Goal: Task Accomplishment & Management: Manage account settings

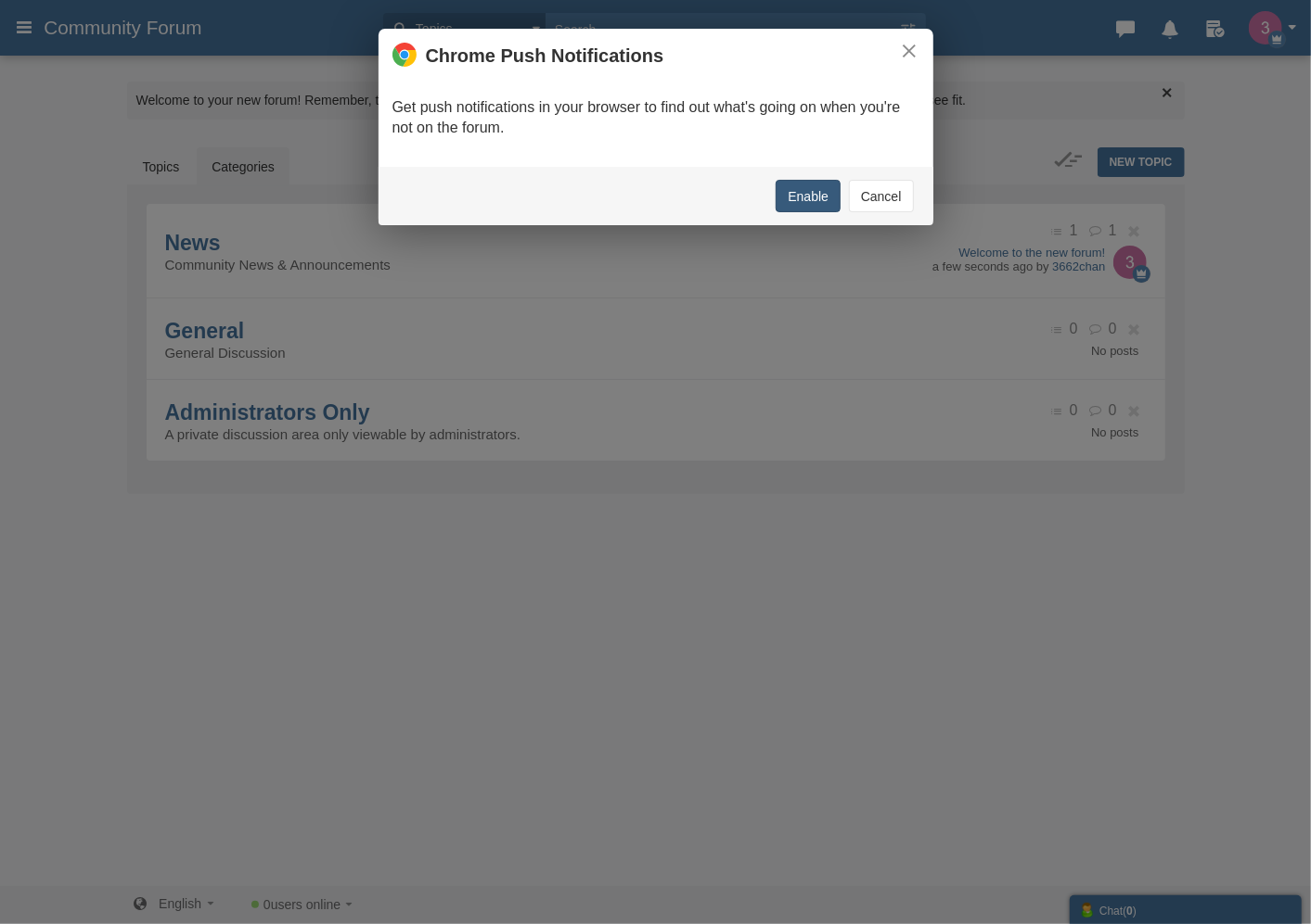
click at [816, 198] on button "Enable" at bounding box center [808, 196] width 65 height 33
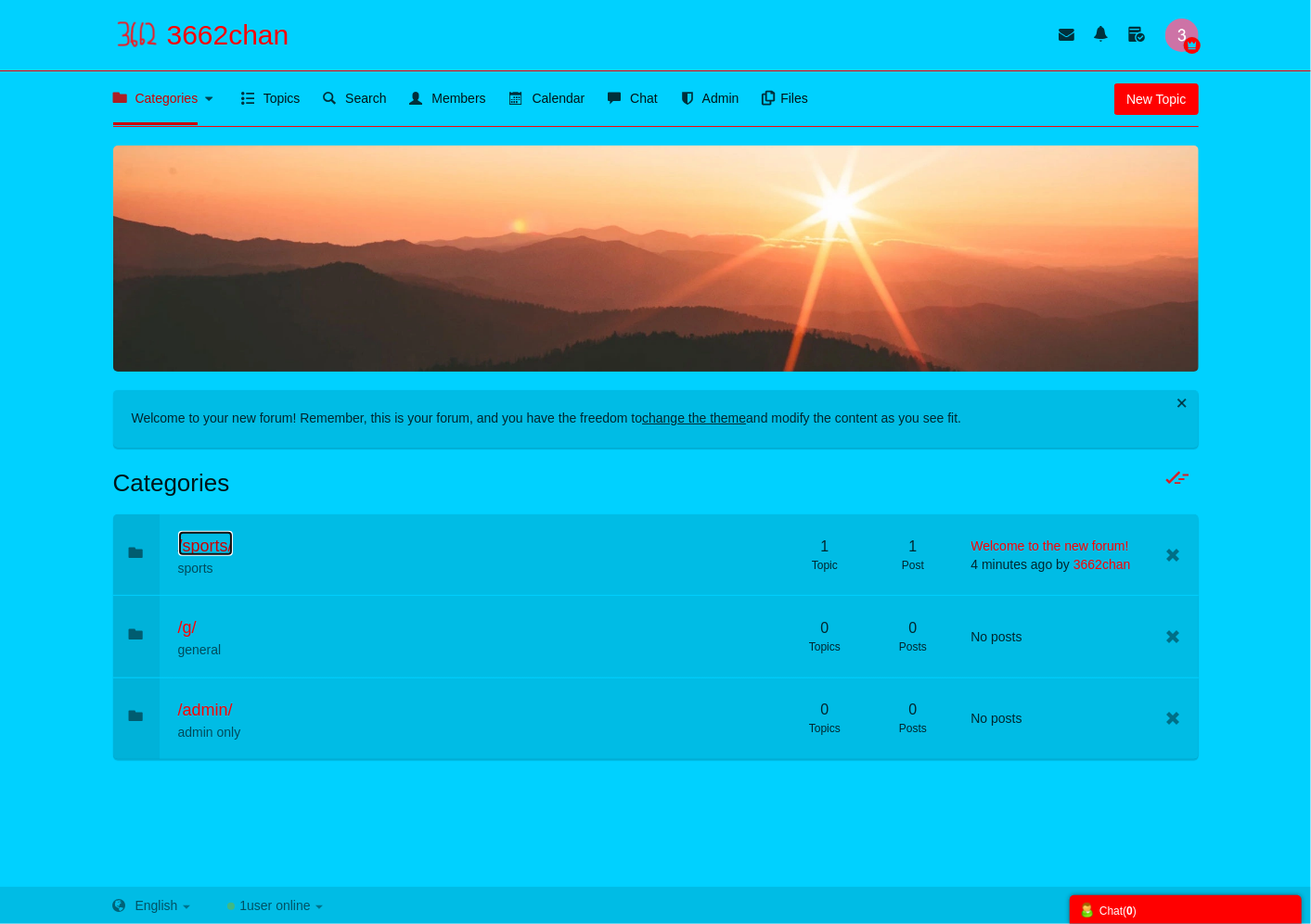
click at [210, 548] on span "/sports/" at bounding box center [205, 545] width 55 height 18
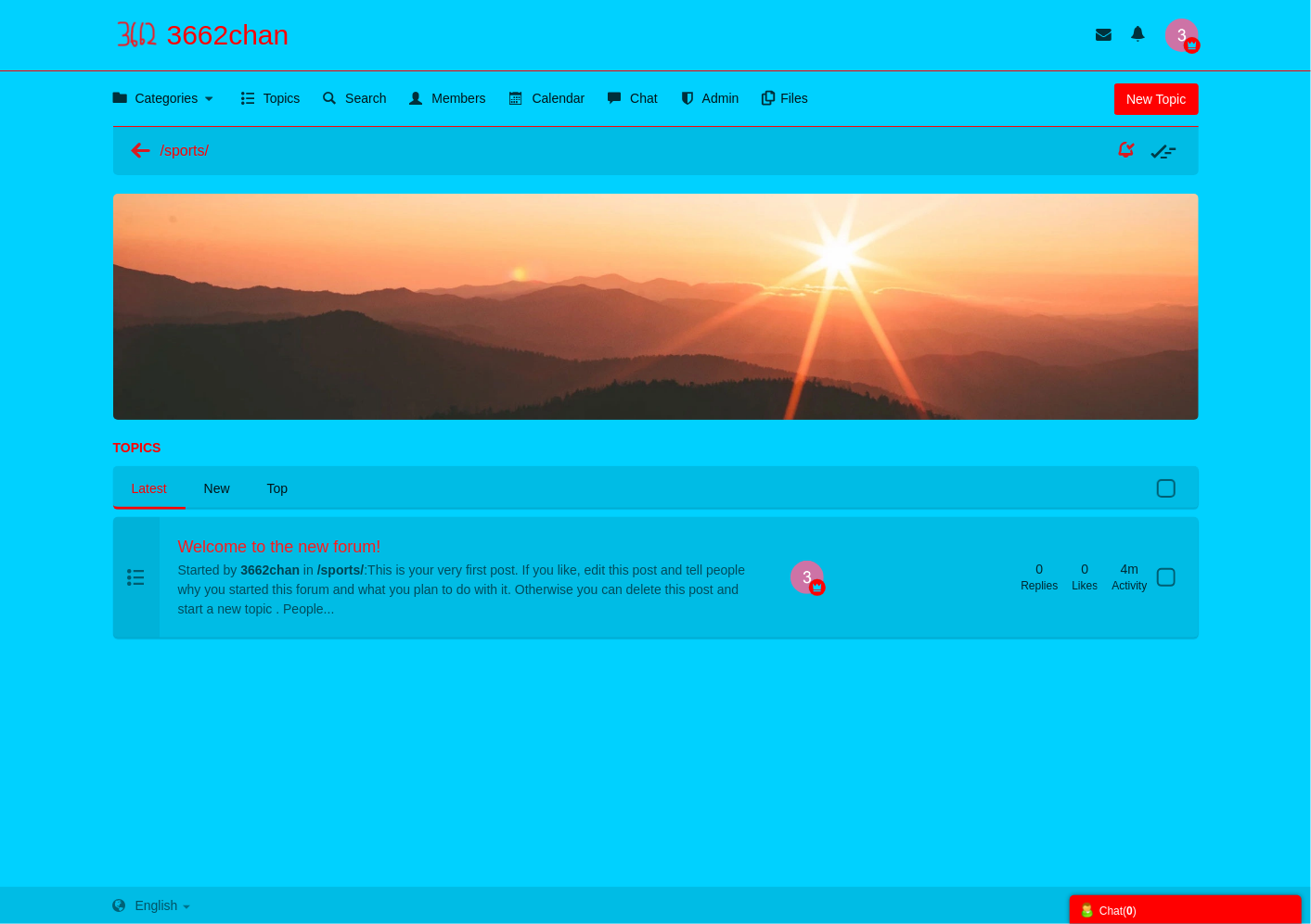
click at [1163, 573] on span at bounding box center [1166, 577] width 18 height 18
click at [1138, 565] on input "checkbox" at bounding box center [1138, 565] width 0 height 0
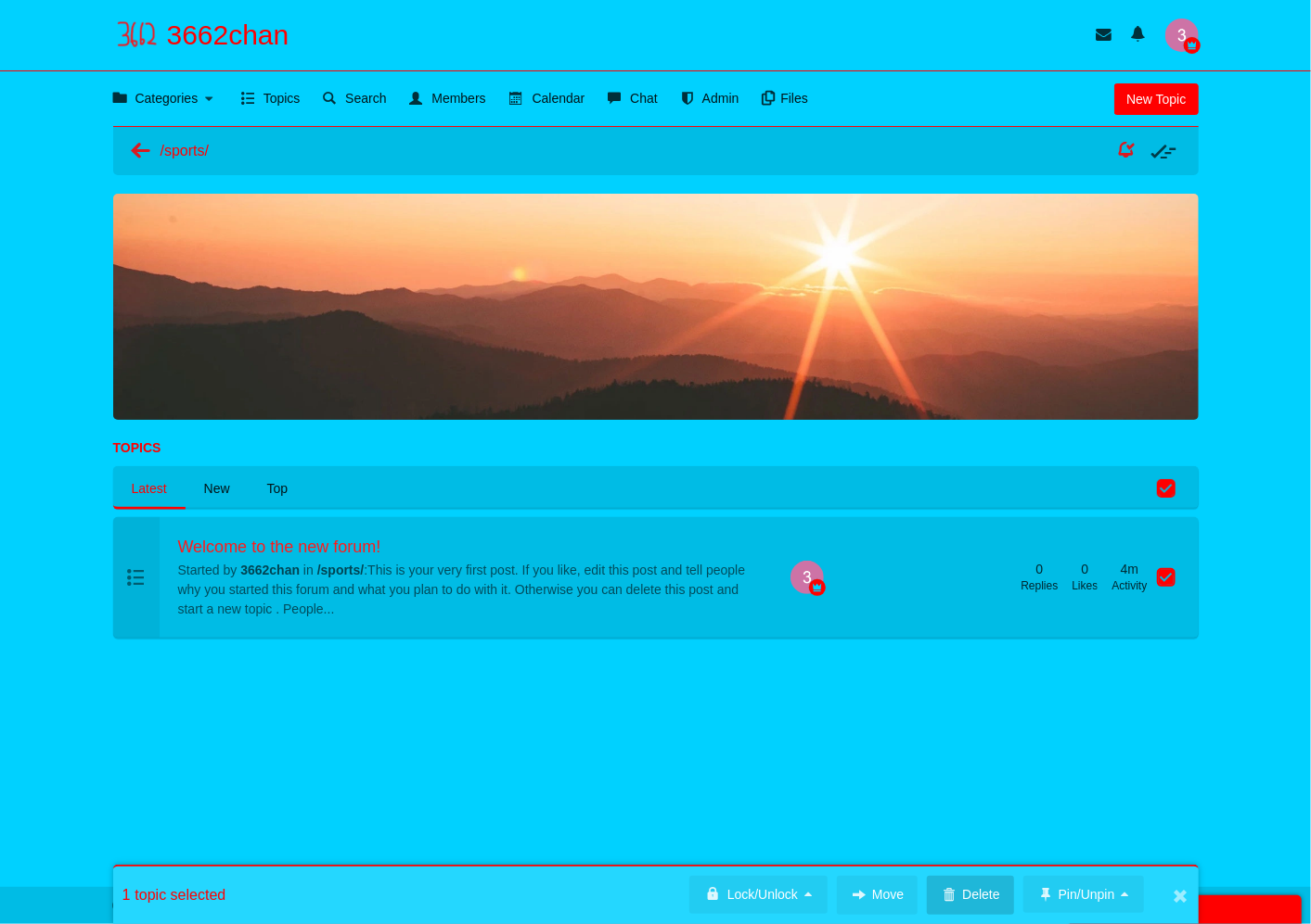
click at [967, 882] on link at bounding box center [969, 895] width 86 height 39
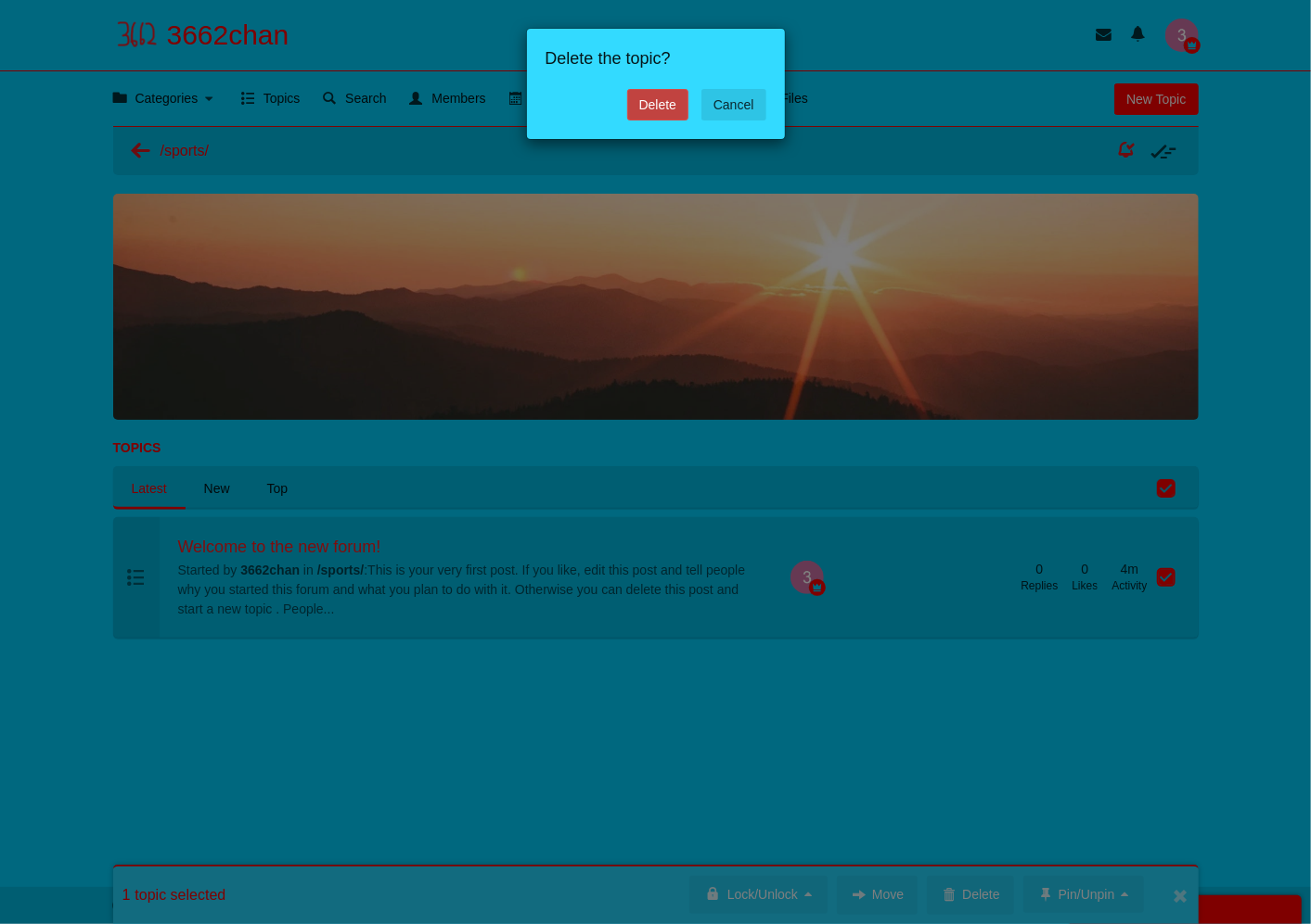
click at [669, 107] on link "Delete" at bounding box center [657, 104] width 61 height 32
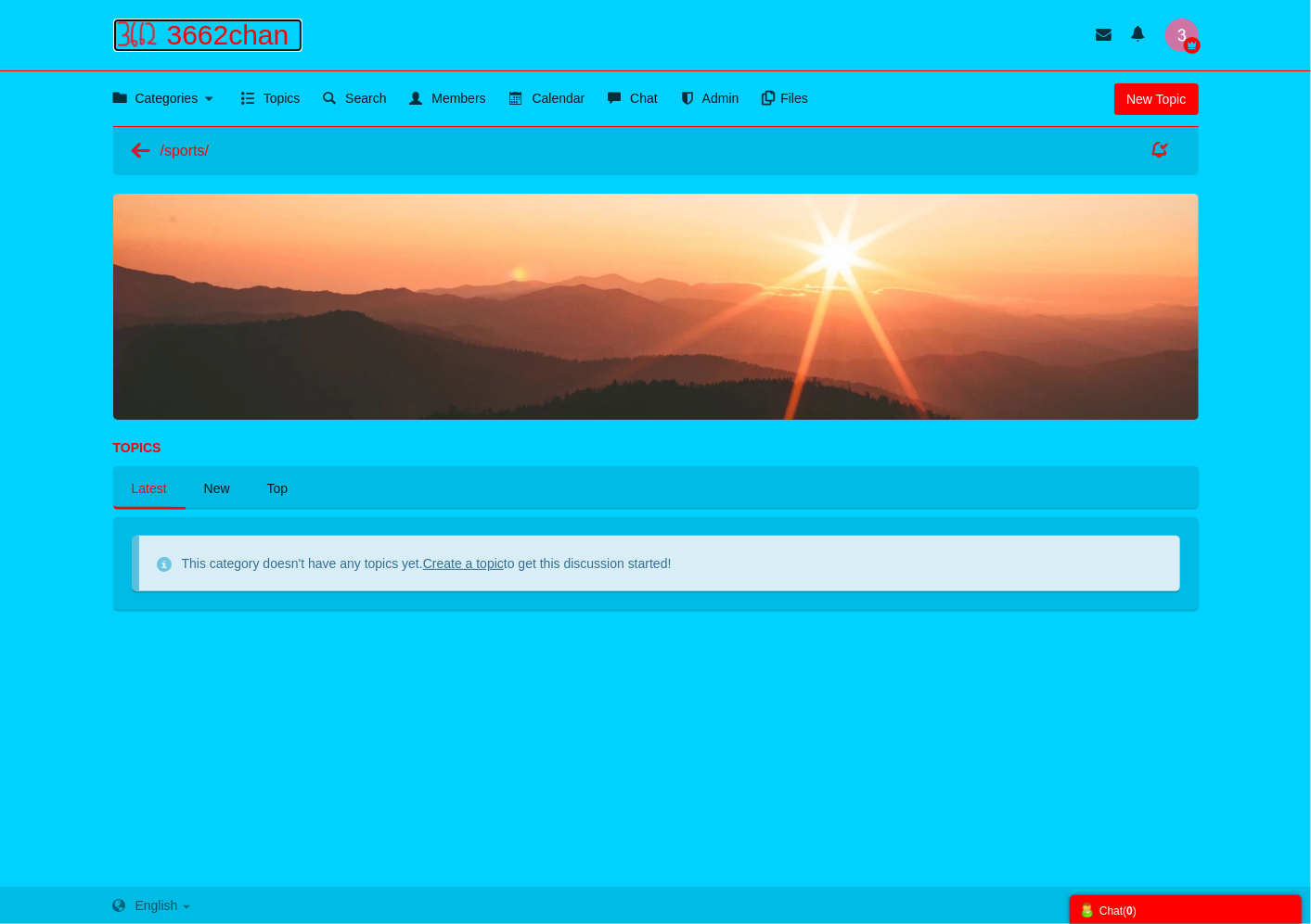
click at [181, 34] on span "3662chan" at bounding box center [234, 34] width 137 height 33
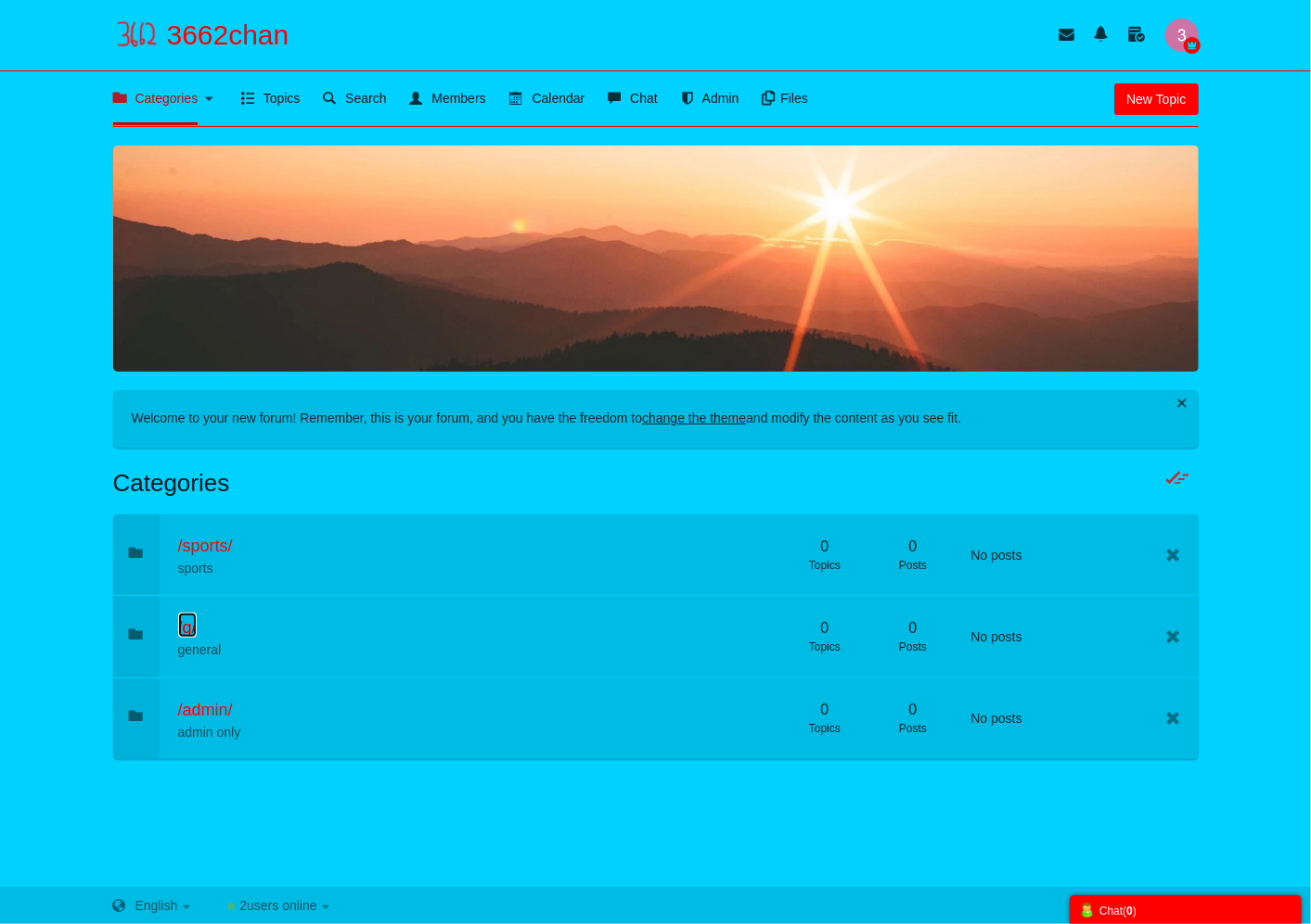
click at [197, 619] on span "/g/" at bounding box center [187, 627] width 18 height 18
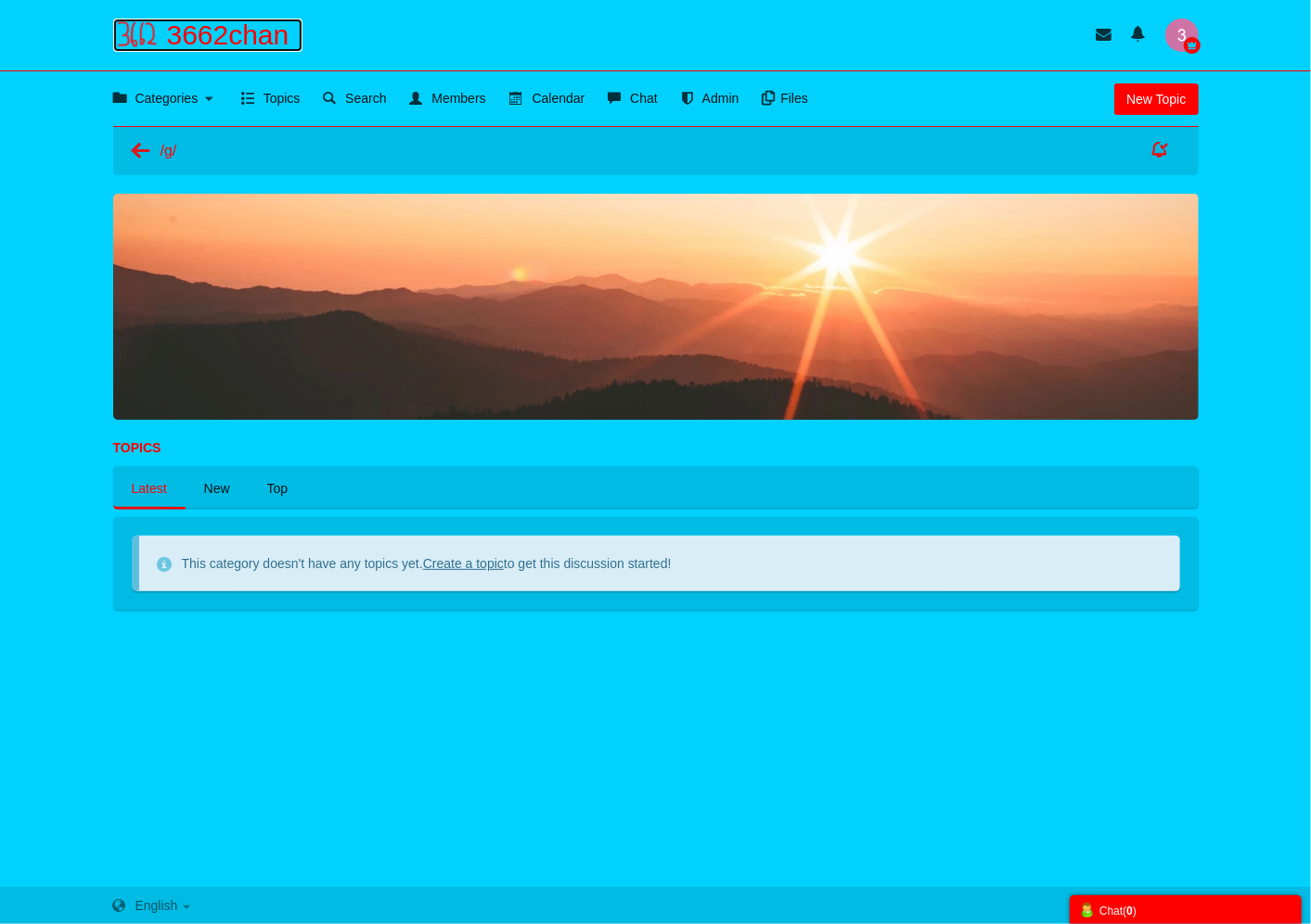
click at [141, 44] on img at bounding box center [140, 33] width 54 height 33
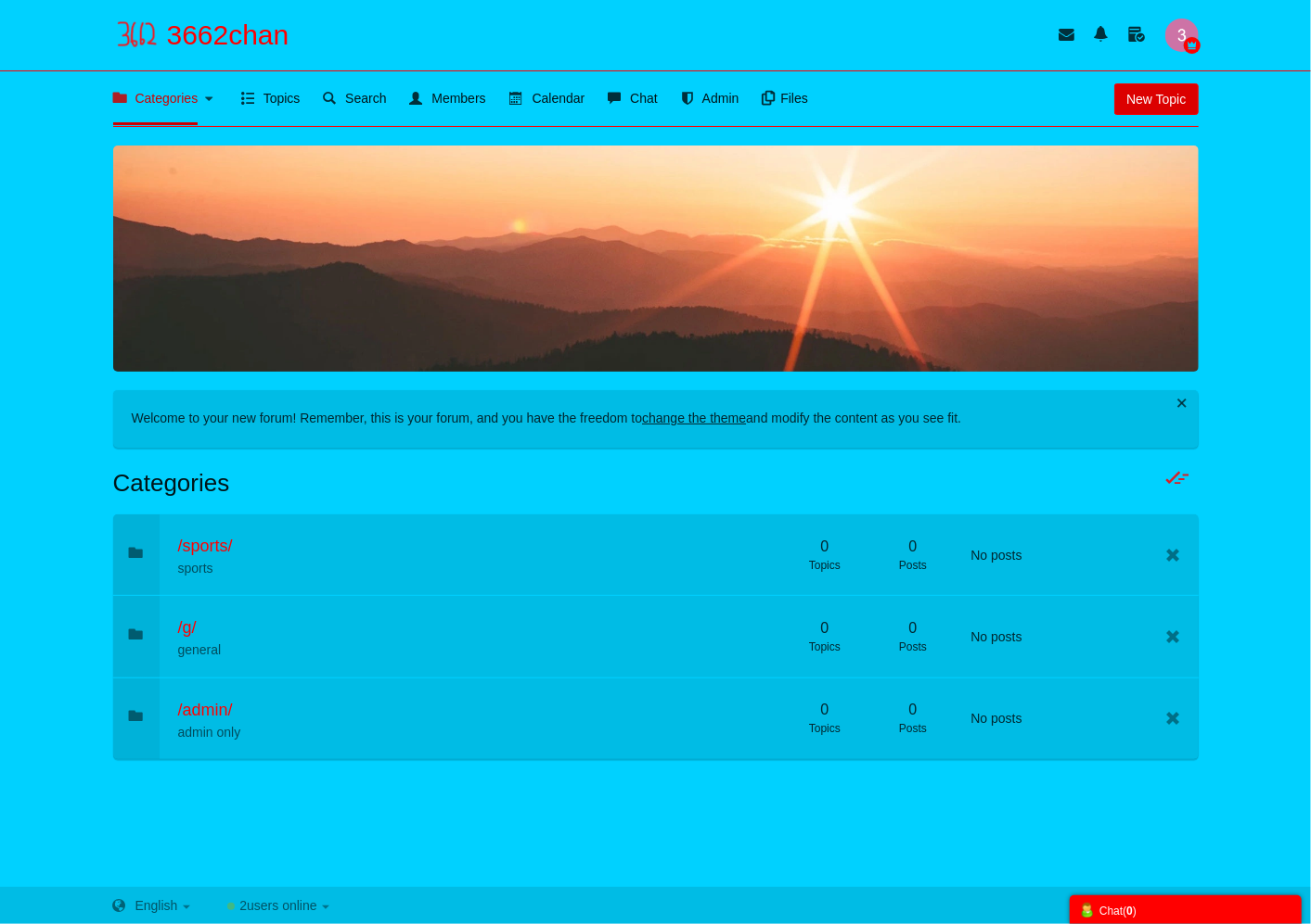
click at [1139, 86] on link "New Topic" at bounding box center [1155, 99] width 83 height 32
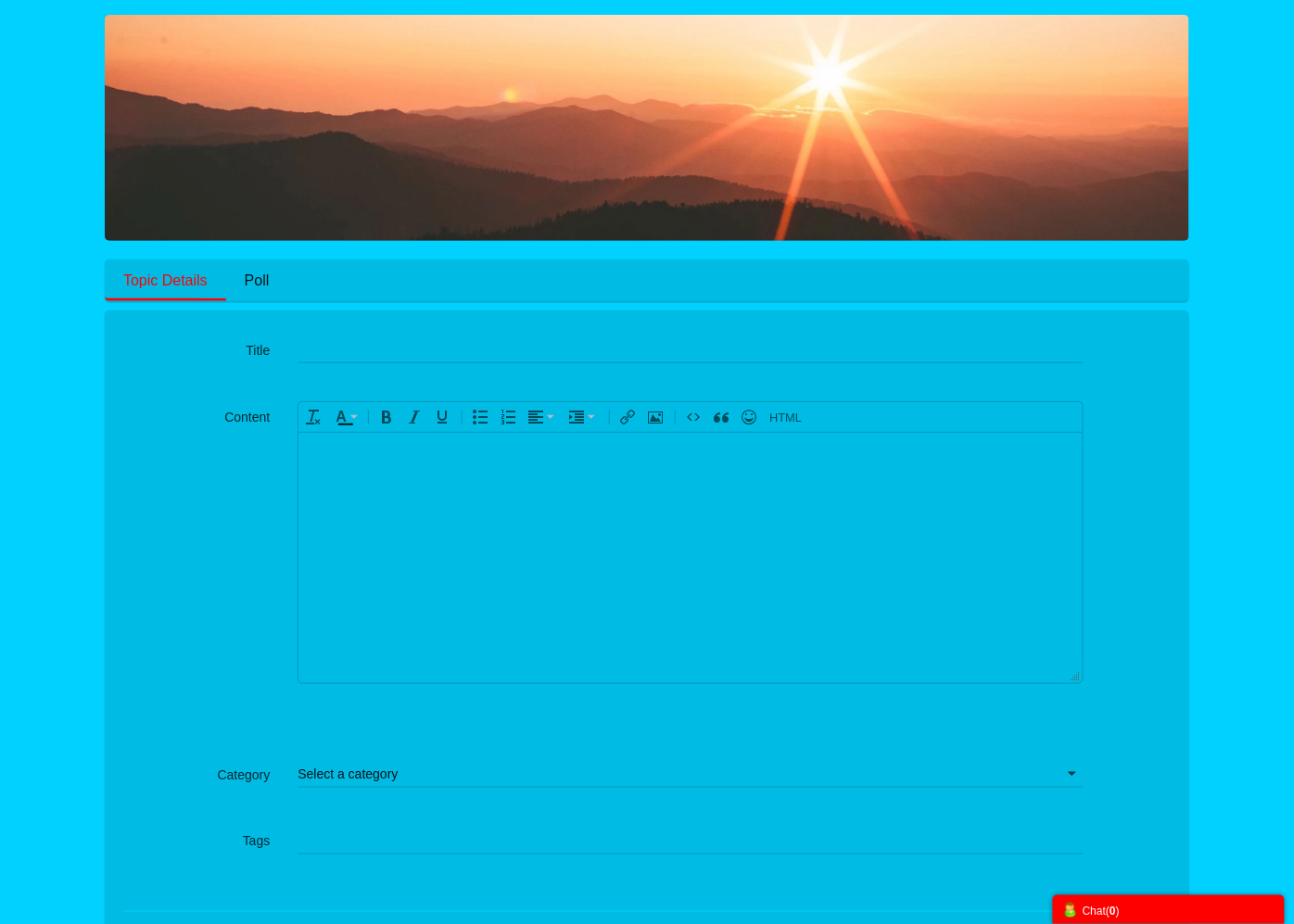
scroll to position [271, 0]
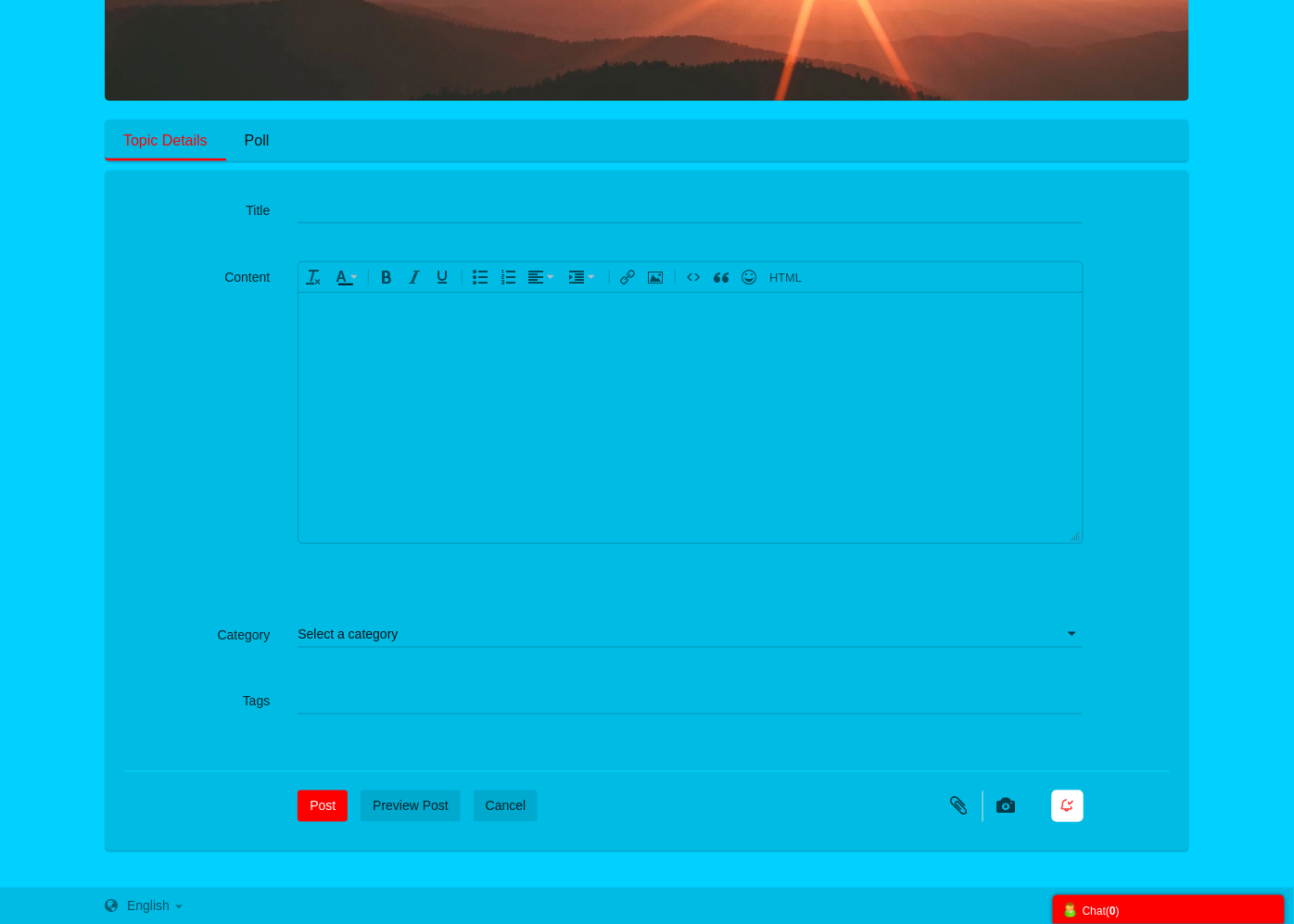
click at [387, 363] on body at bounding box center [691, 417] width 784 height 251
click at [251, 130] on link "Poll" at bounding box center [257, 141] width 62 height 42
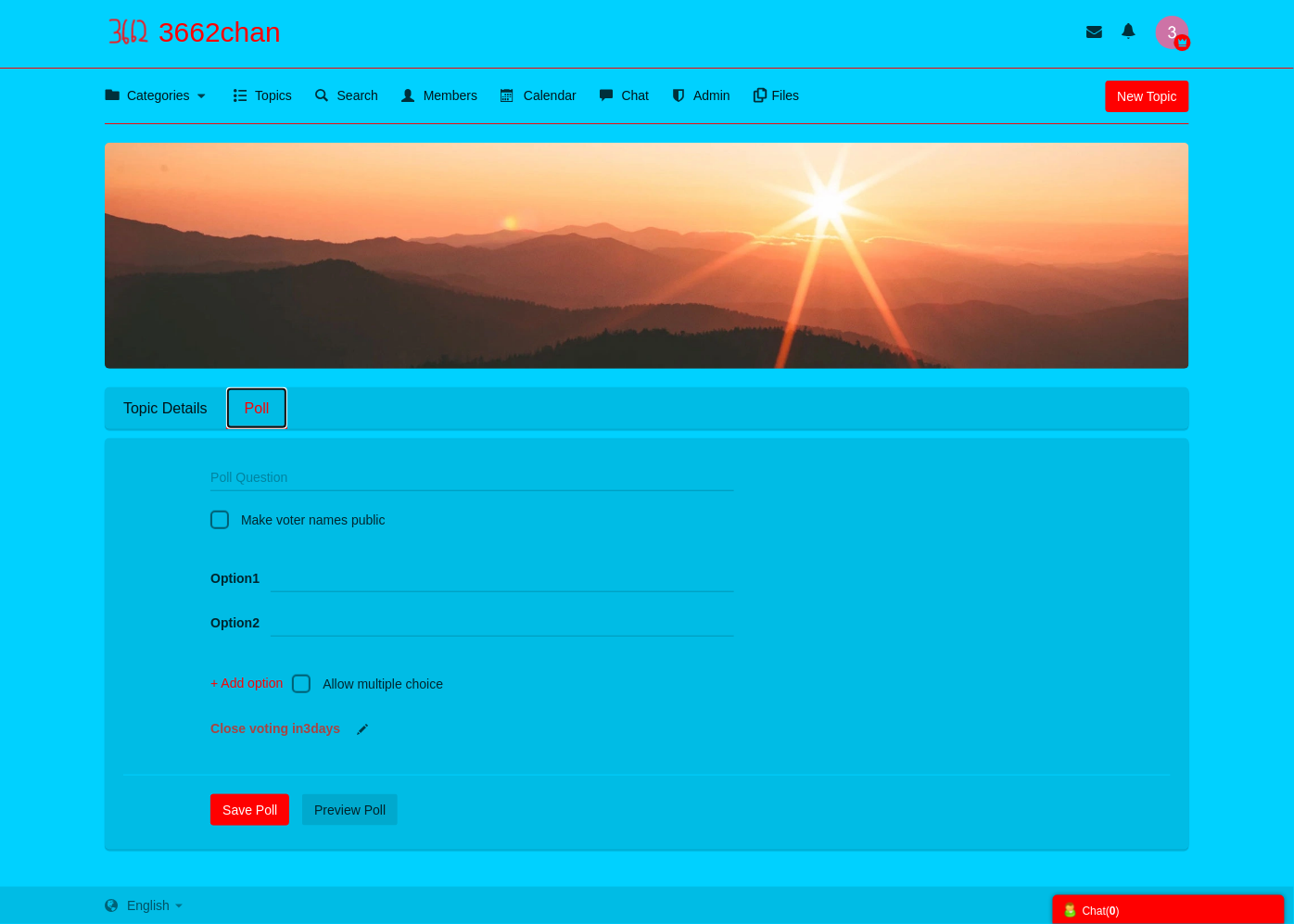
scroll to position [2, 0]
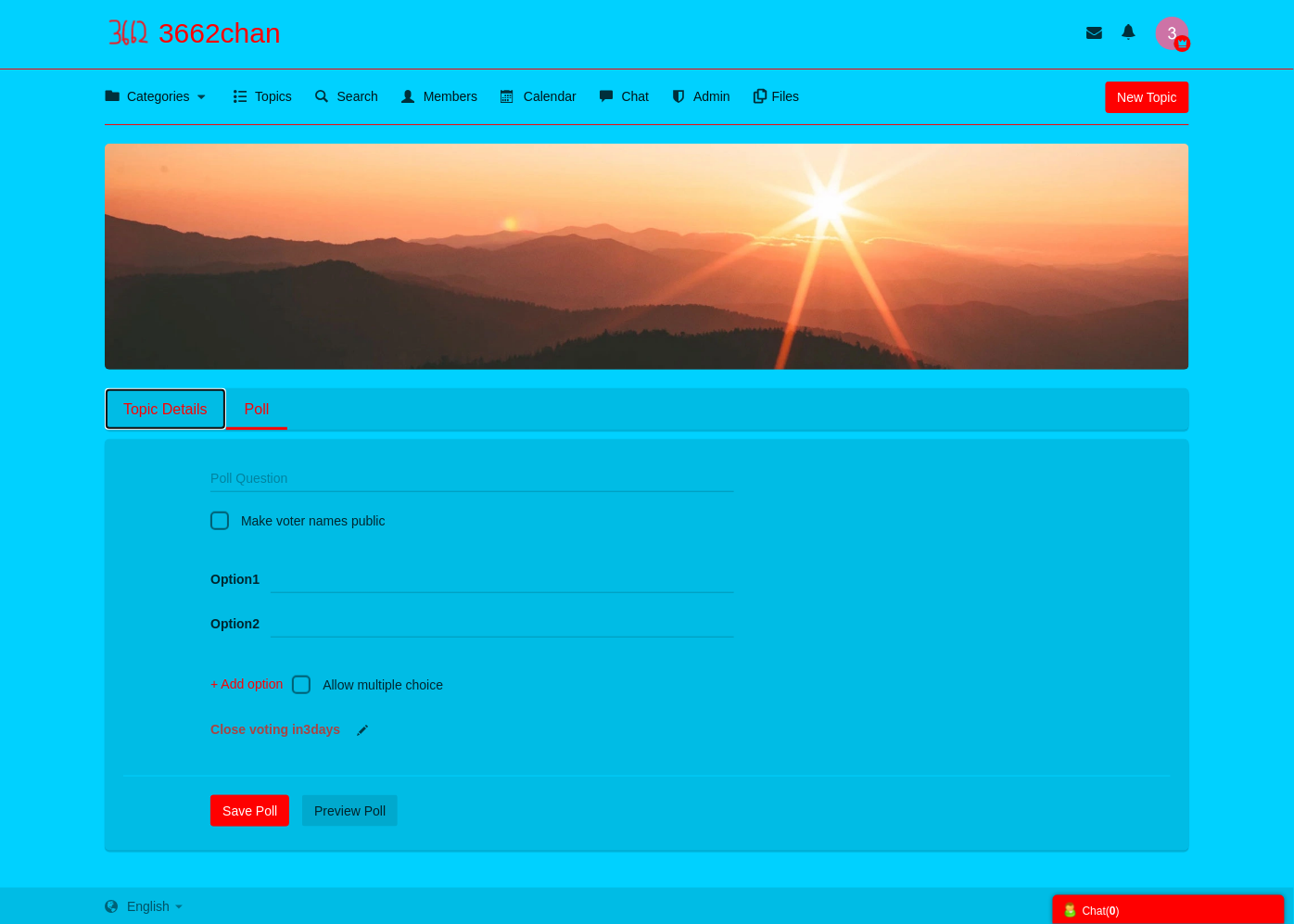
click at [162, 399] on link "Topic Details" at bounding box center [165, 409] width 121 height 42
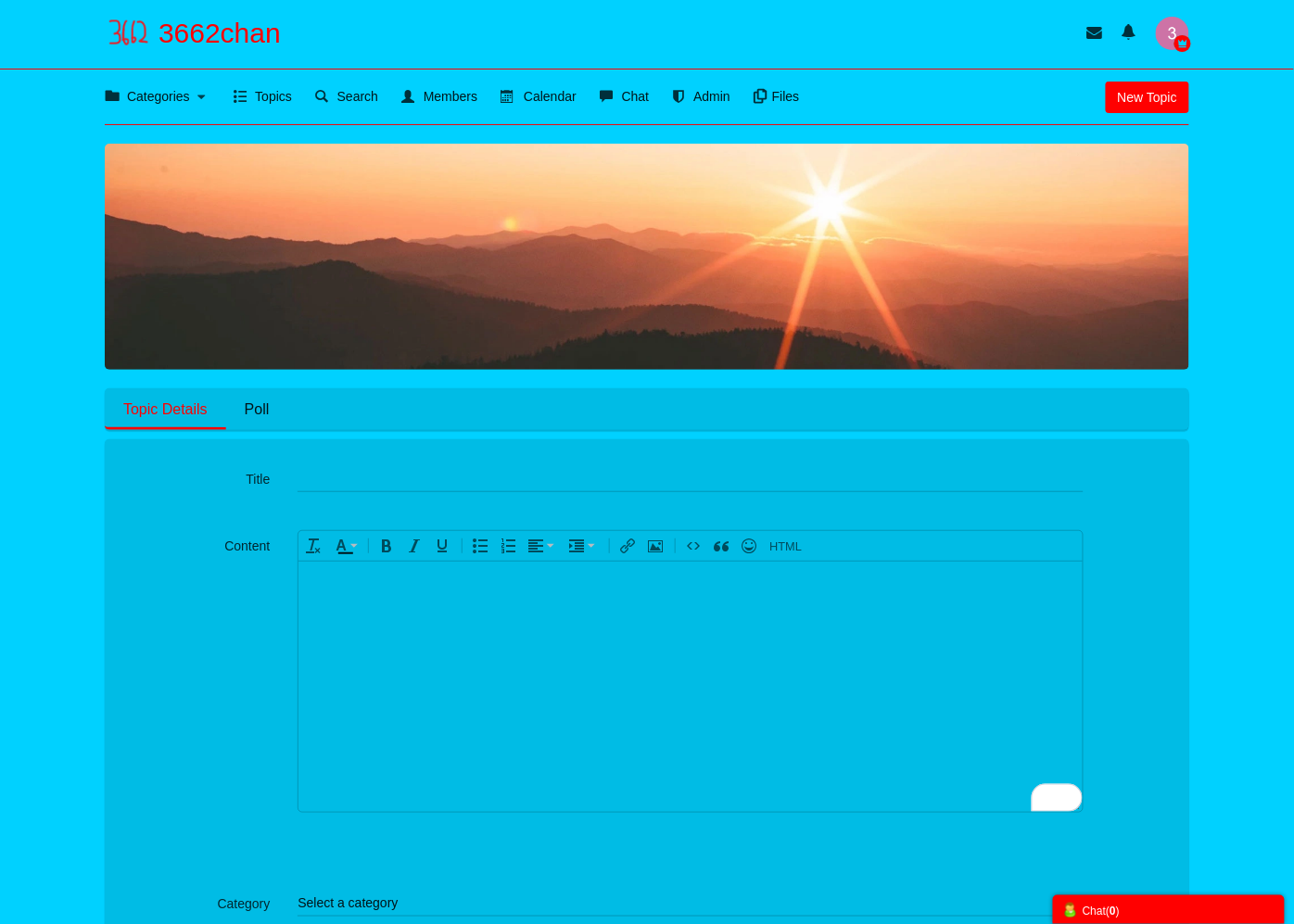
click at [1163, 35] on img "button" at bounding box center [1173, 33] width 33 height 33
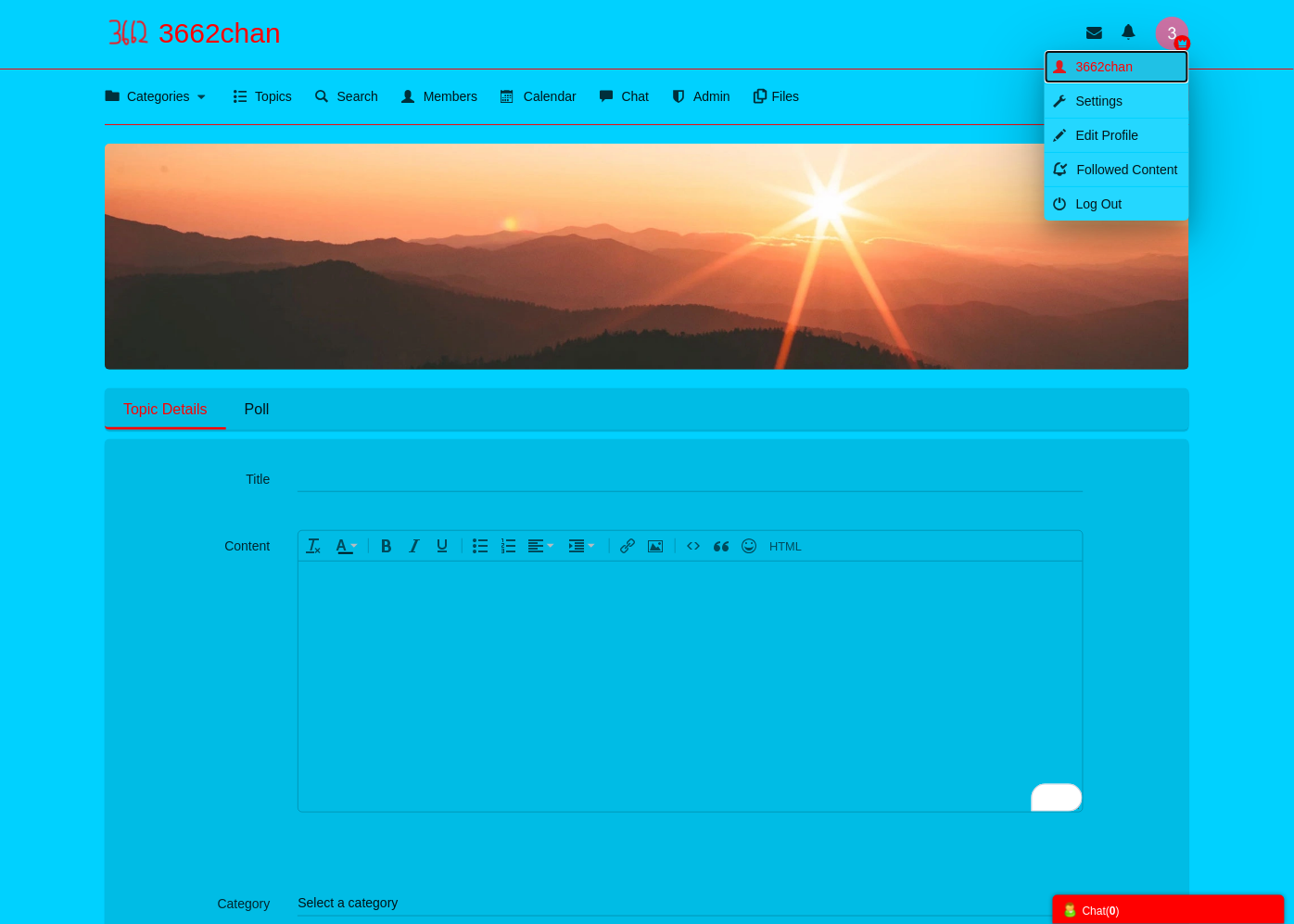
click at [1127, 69] on span "3662chan" at bounding box center [1105, 67] width 57 height 15
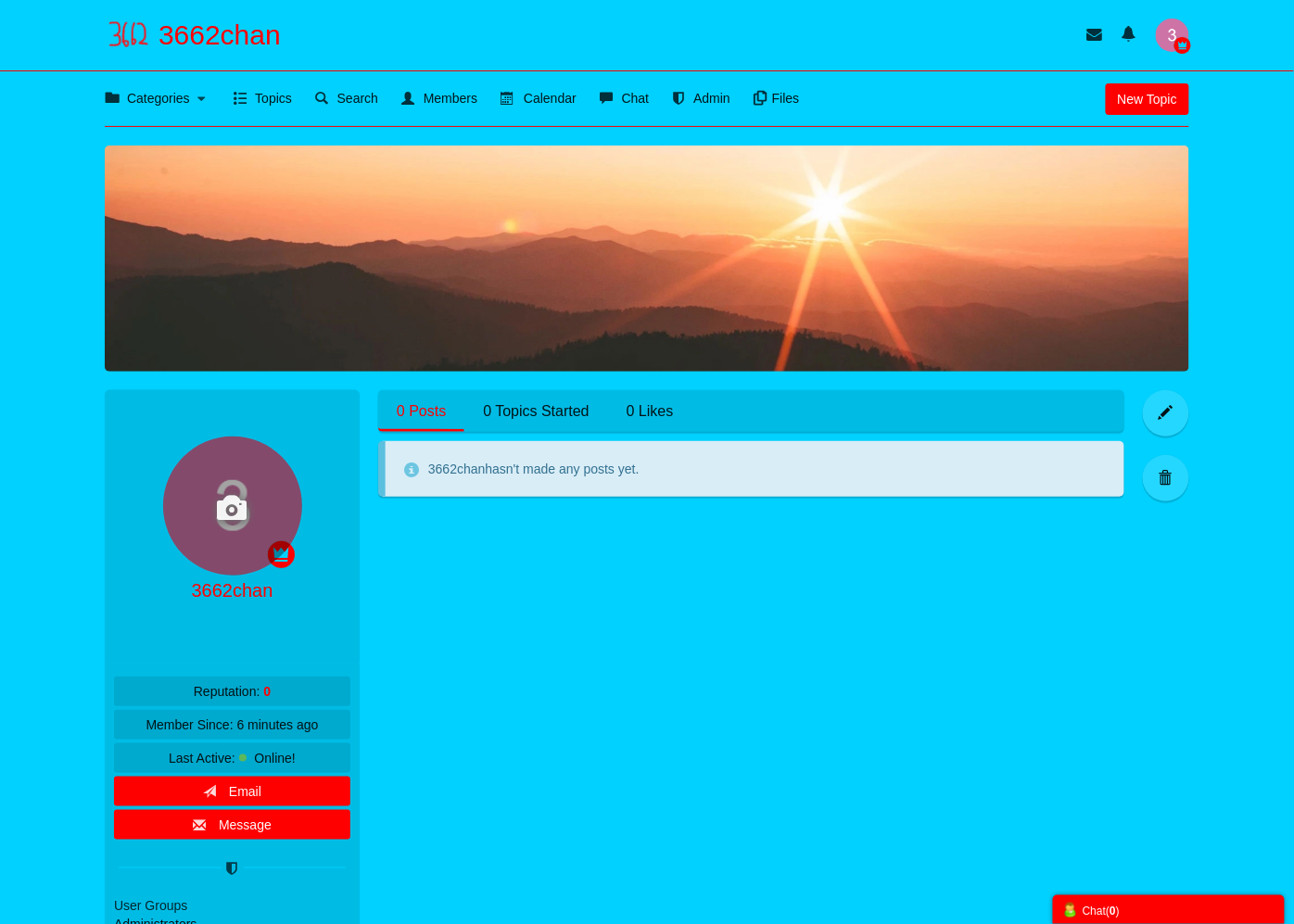
click at [220, 513] on icon at bounding box center [232, 505] width 48 height 33
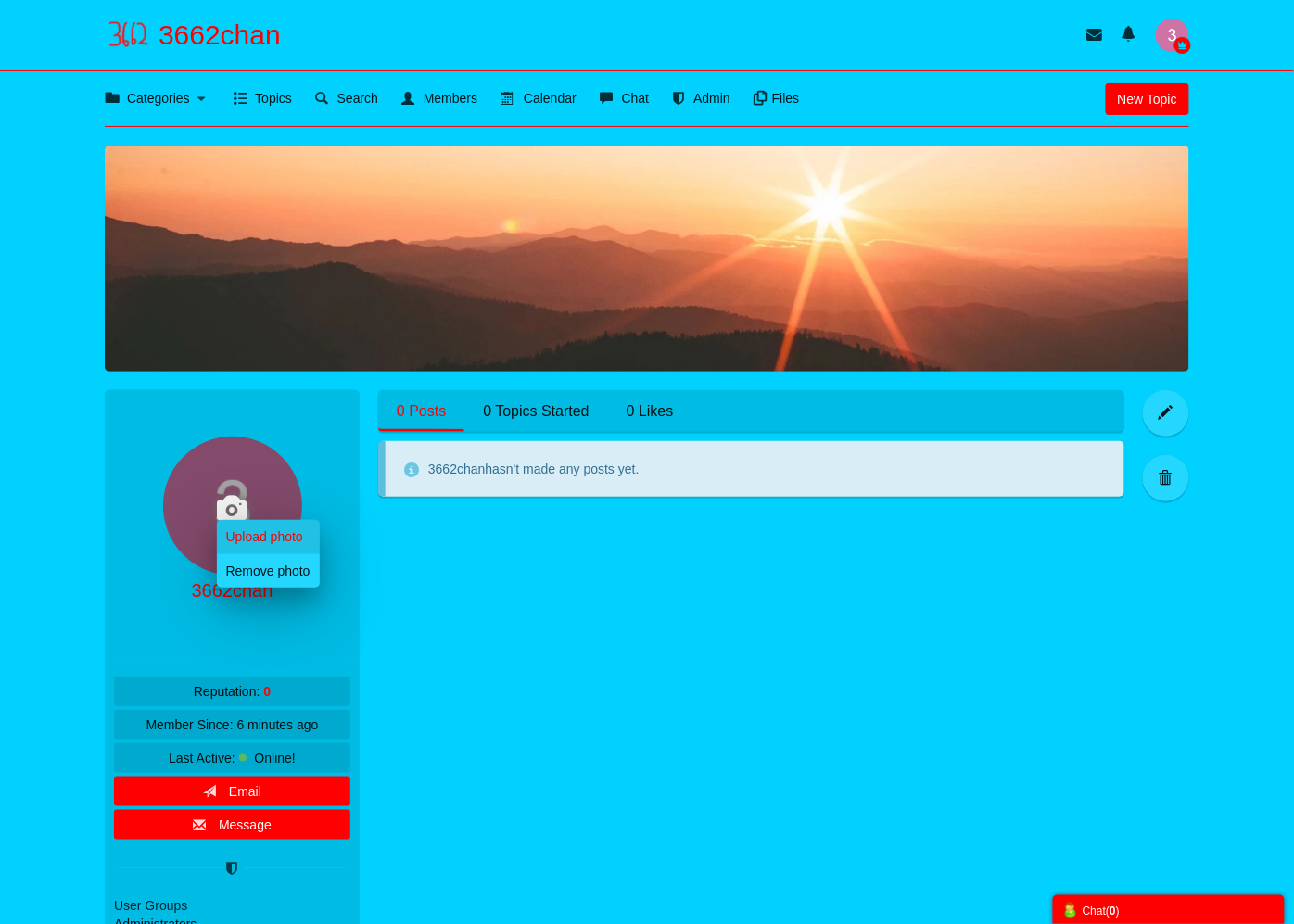
click at [259, 535] on link "Upload photo" at bounding box center [269, 537] width 103 height 33
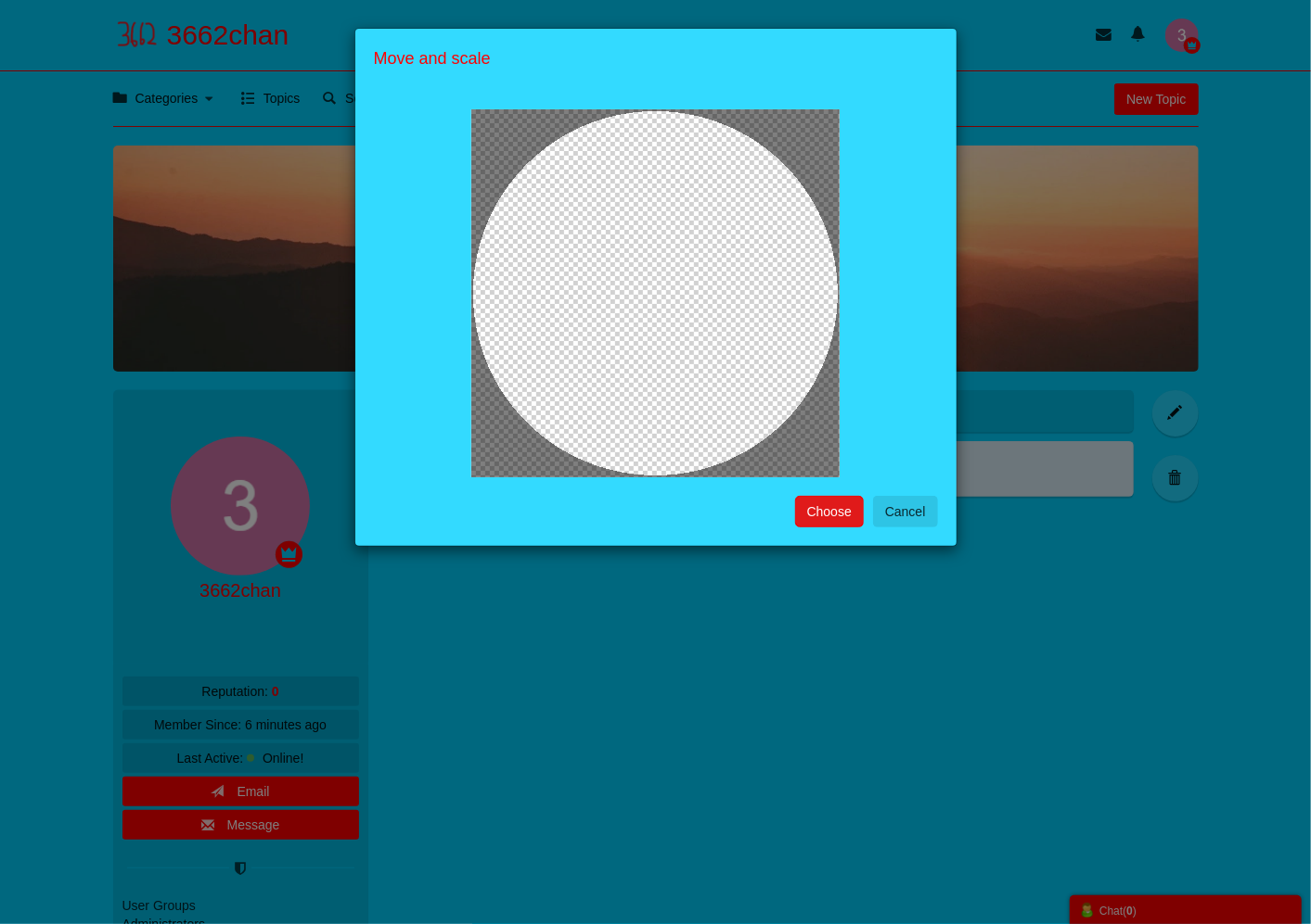
click at [811, 510] on button "Choose" at bounding box center [830, 512] width 69 height 32
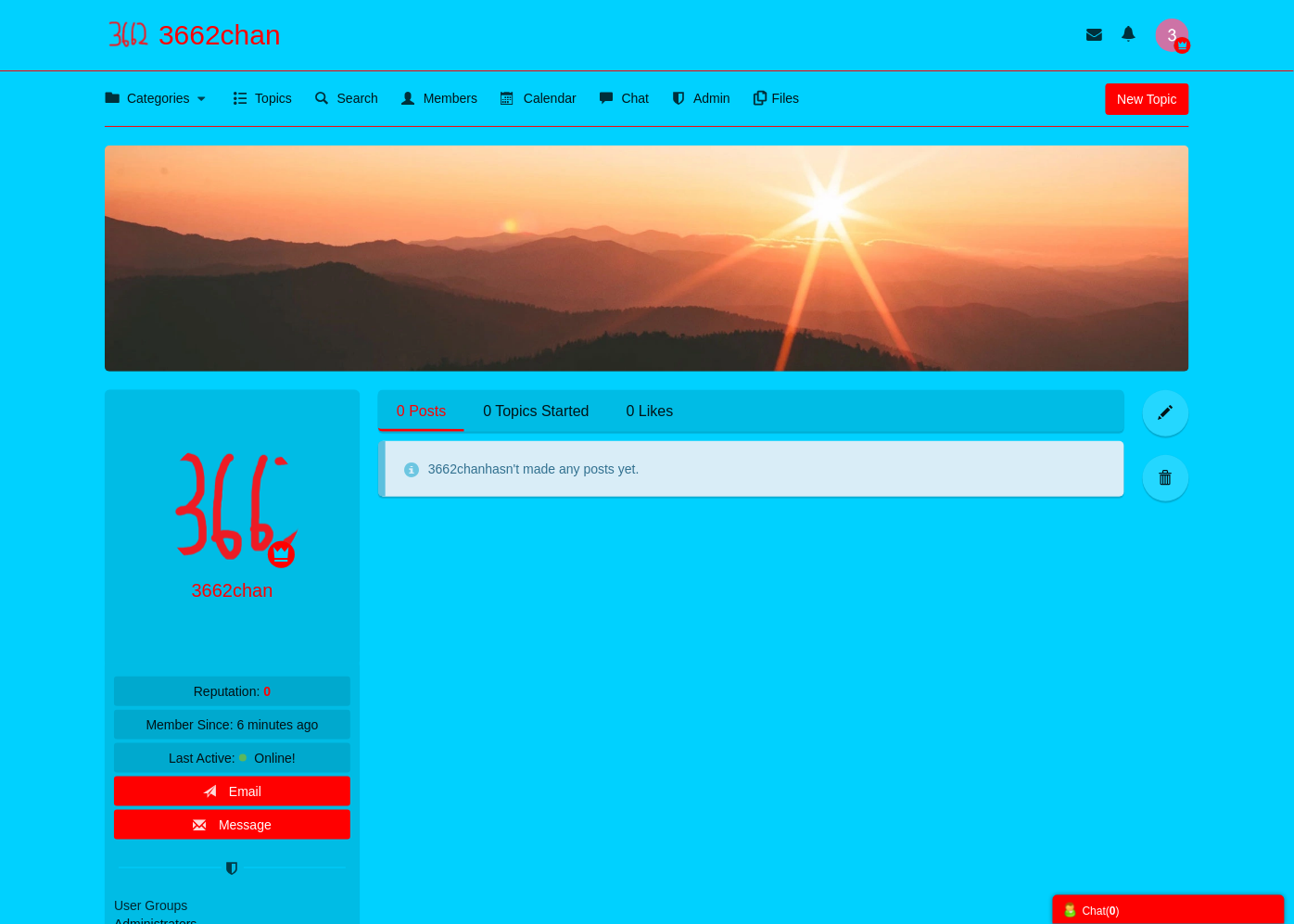
click at [663, 624] on div "Upload photo Remove photo 3662chan Online! Email Message This user is banned fr…" at bounding box center [647, 732] width 1085 height 683
click at [605, 1] on header "Categories Members Calendar 3662chan User's Posts User's Posts Topics Members" at bounding box center [647, 35] width 1294 height 72
click at [227, 32] on span "3662chan" at bounding box center [227, 34] width 137 height 33
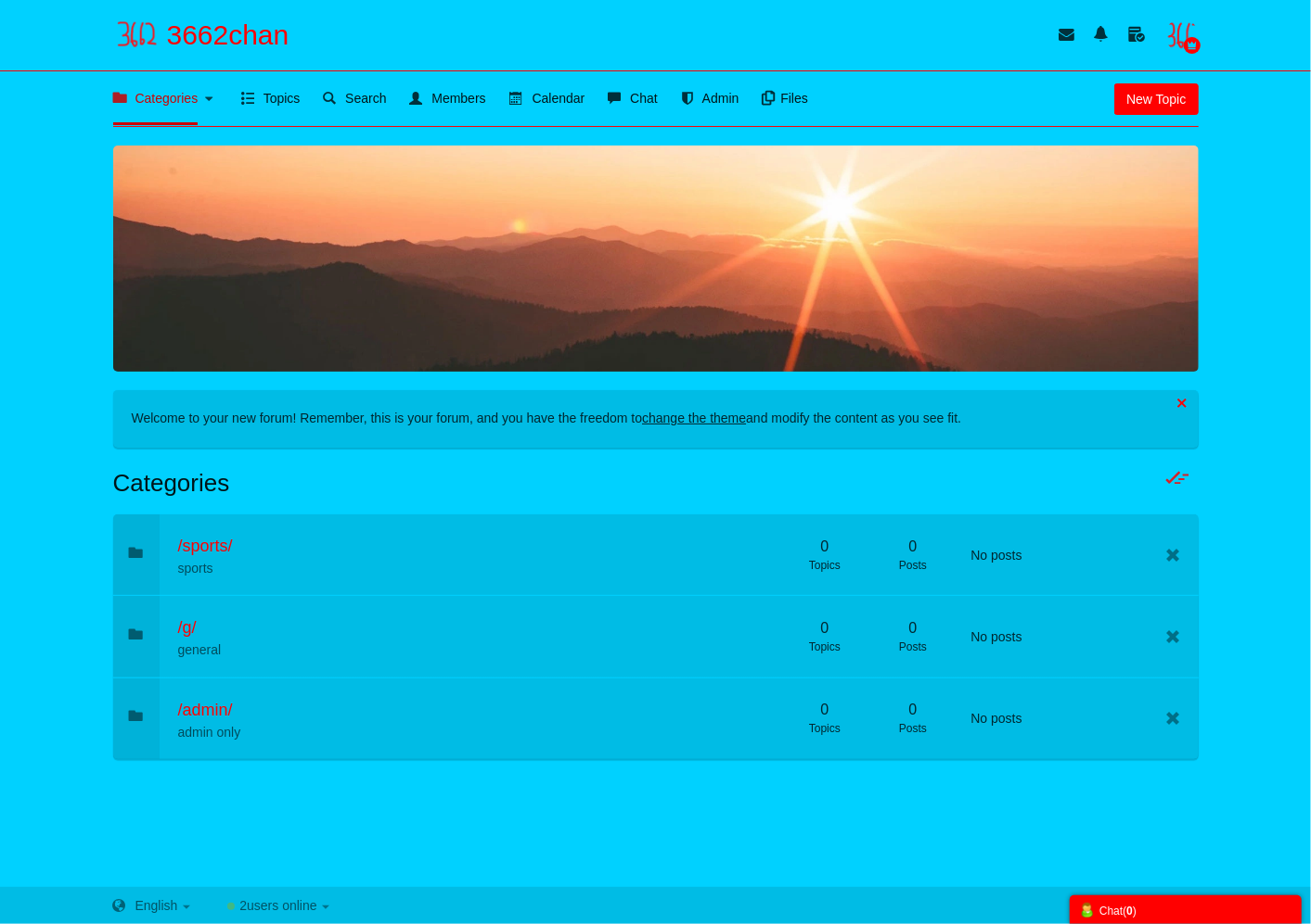
click at [1190, 397] on button "button" at bounding box center [1181, 403] width 20 height 20
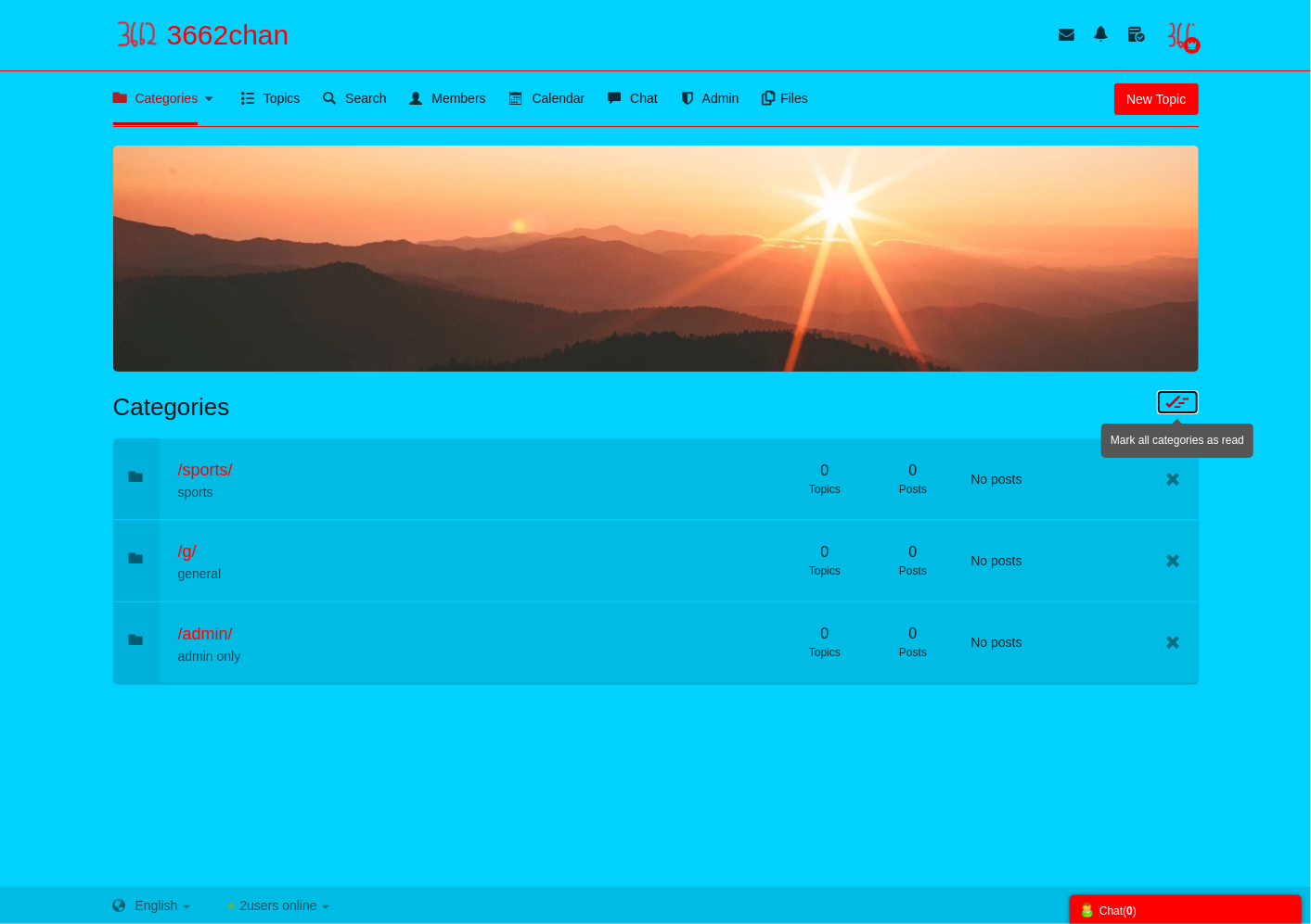
click at [1169, 398] on span at bounding box center [1178, 406] width 42 height 15
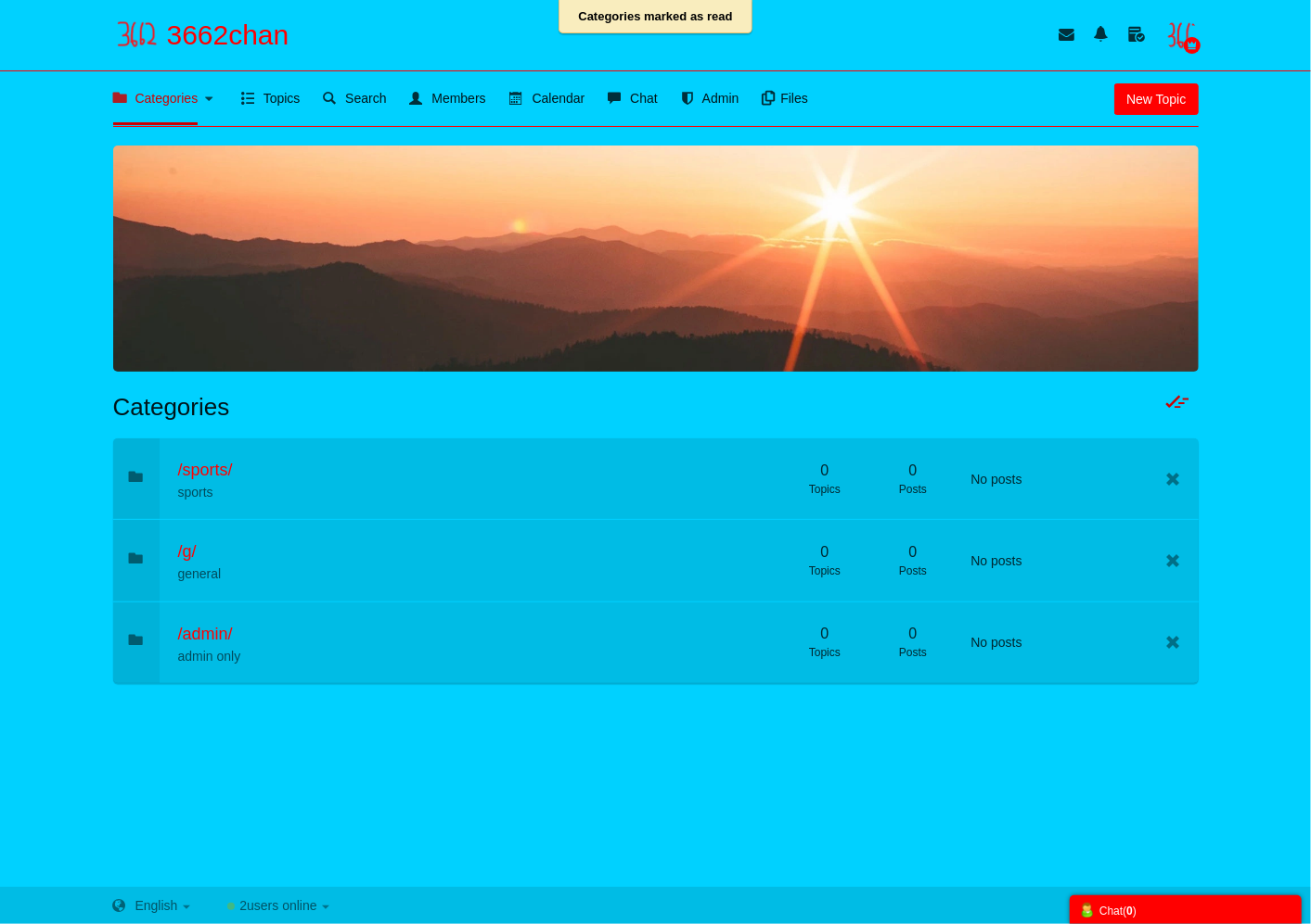
click at [1176, 31] on div "Categories marked as read" at bounding box center [656, 16] width 1311 height 33
click at [1185, 34] on img "button" at bounding box center [1182, 34] width 33 height 33
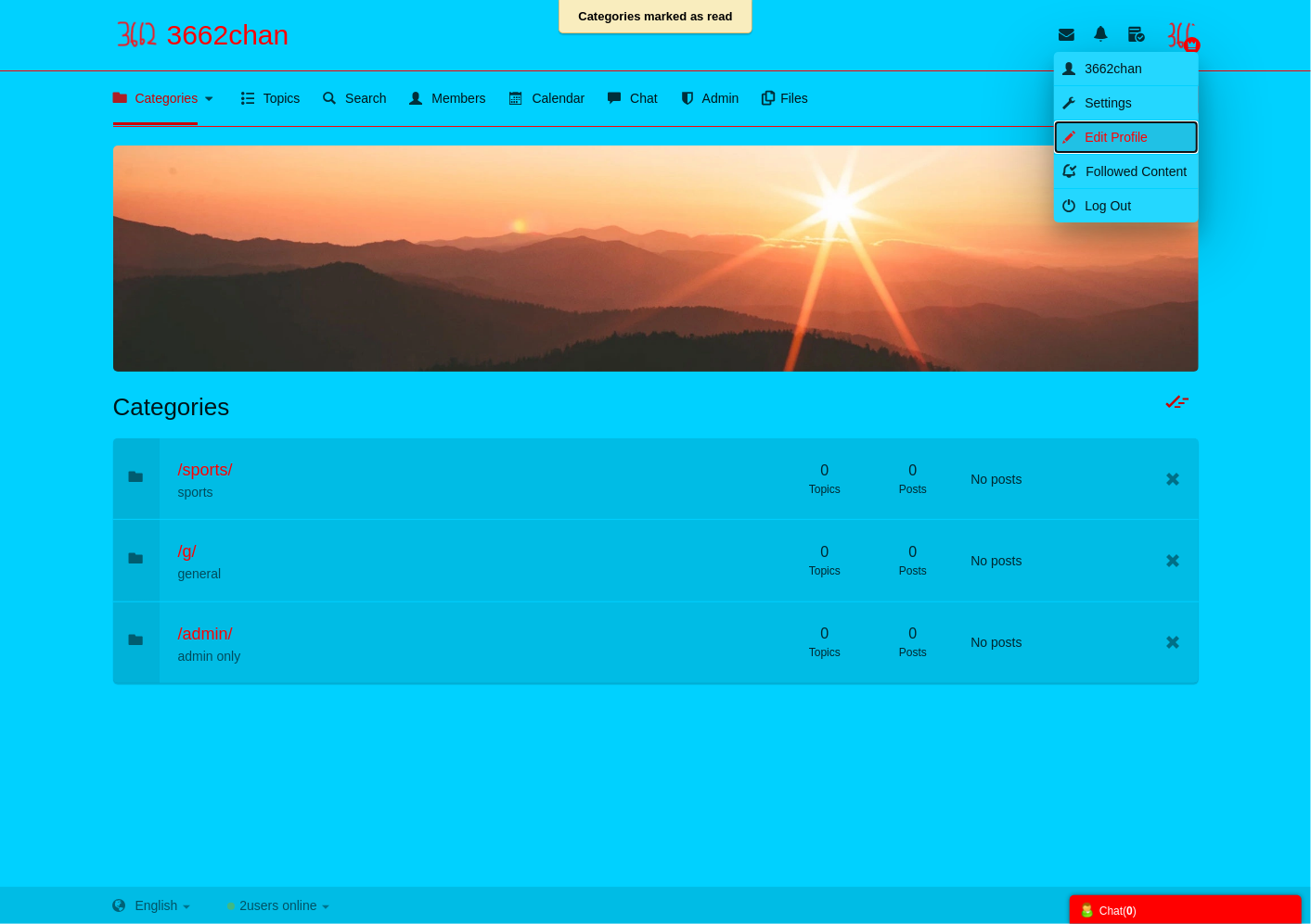
click at [1137, 131] on link "Edit Profile" at bounding box center [1125, 137] width 144 height 33
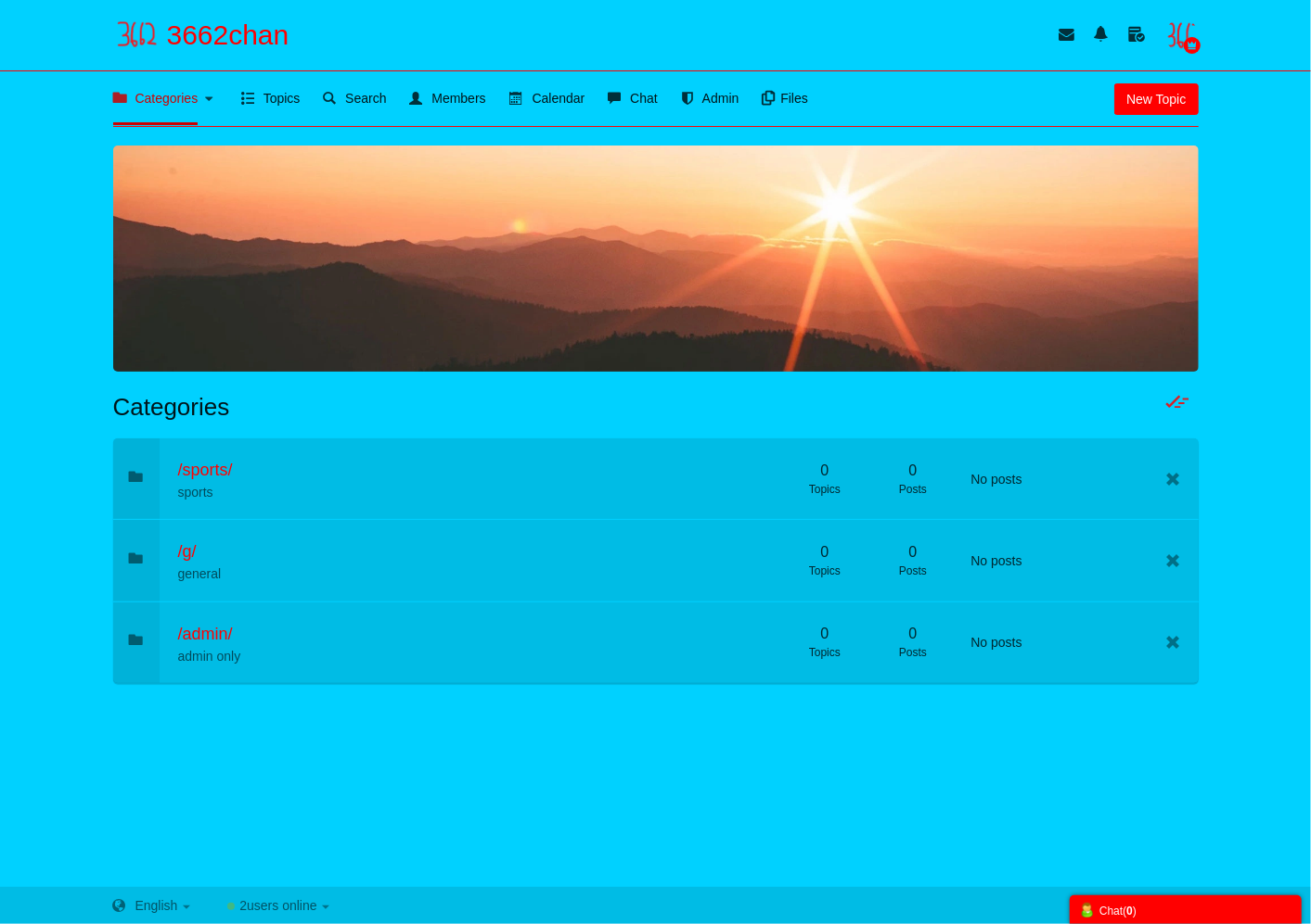
drag, startPoint x: 23, startPoint y: 280, endPoint x: 25, endPoint y: 271, distance: 9.2
click at [23, 280] on div "Messages are turned off. Enable them to send or receive messages. Enable Messag…" at bounding box center [656, 507] width 1311 height 723
